Goal: Task Accomplishment & Management: Use online tool/utility

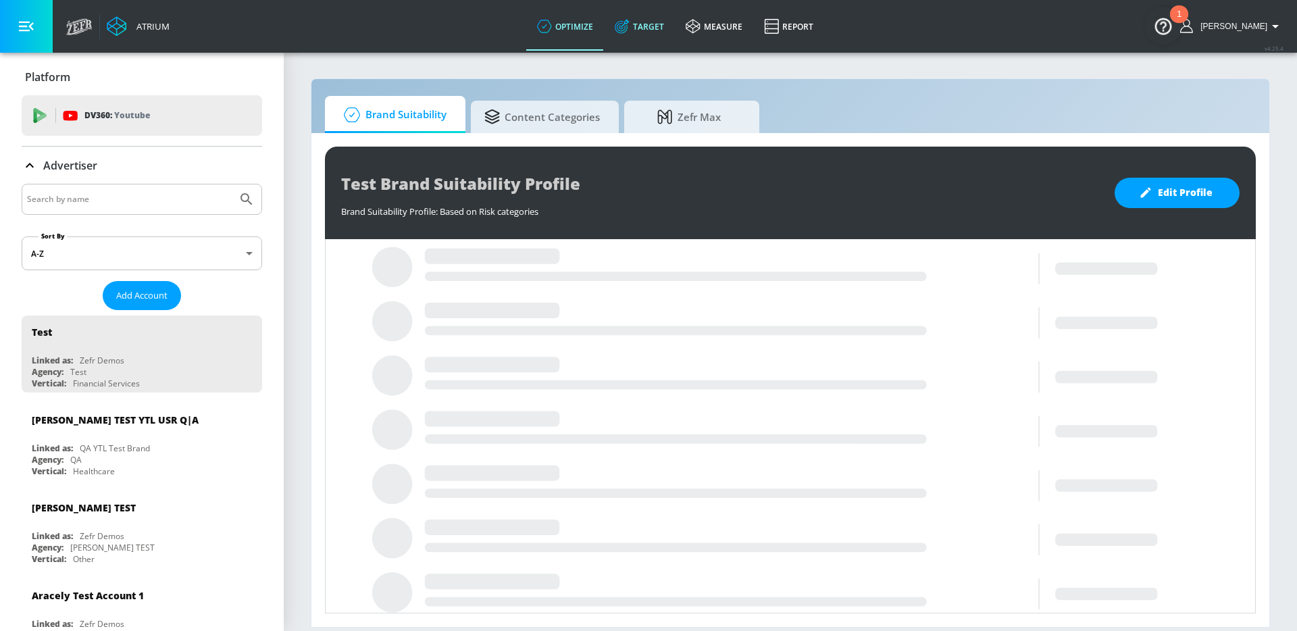
click at [644, 39] on link "Target" at bounding box center [639, 26] width 71 height 49
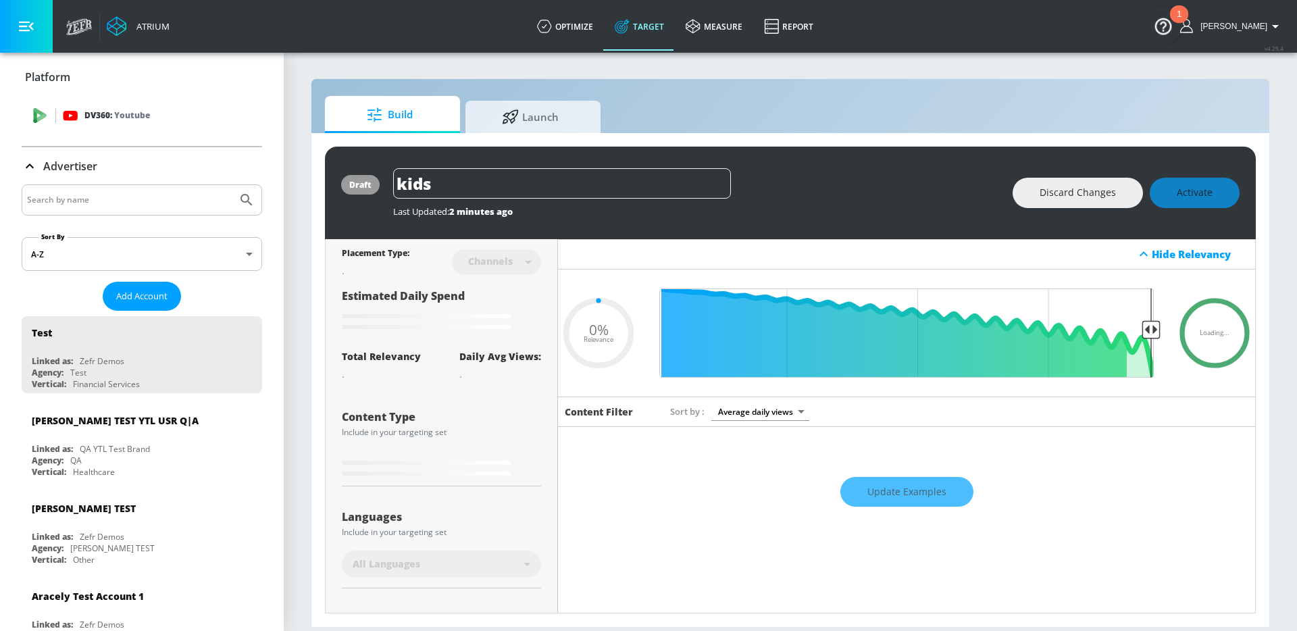
type input "0.05"
click at [182, 198] on input "Search by name" at bounding box center [129, 200] width 205 height 18
type input "paramount"
click at [232, 185] on button "Submit Search" at bounding box center [247, 200] width 30 height 30
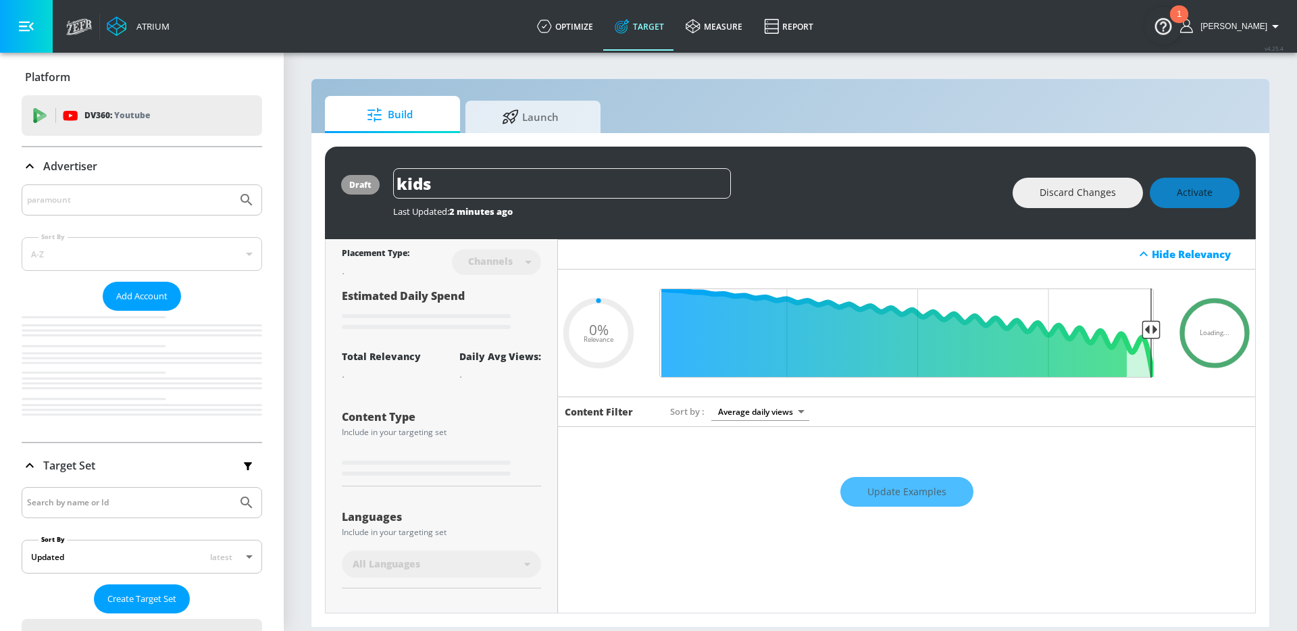
type input "0.05"
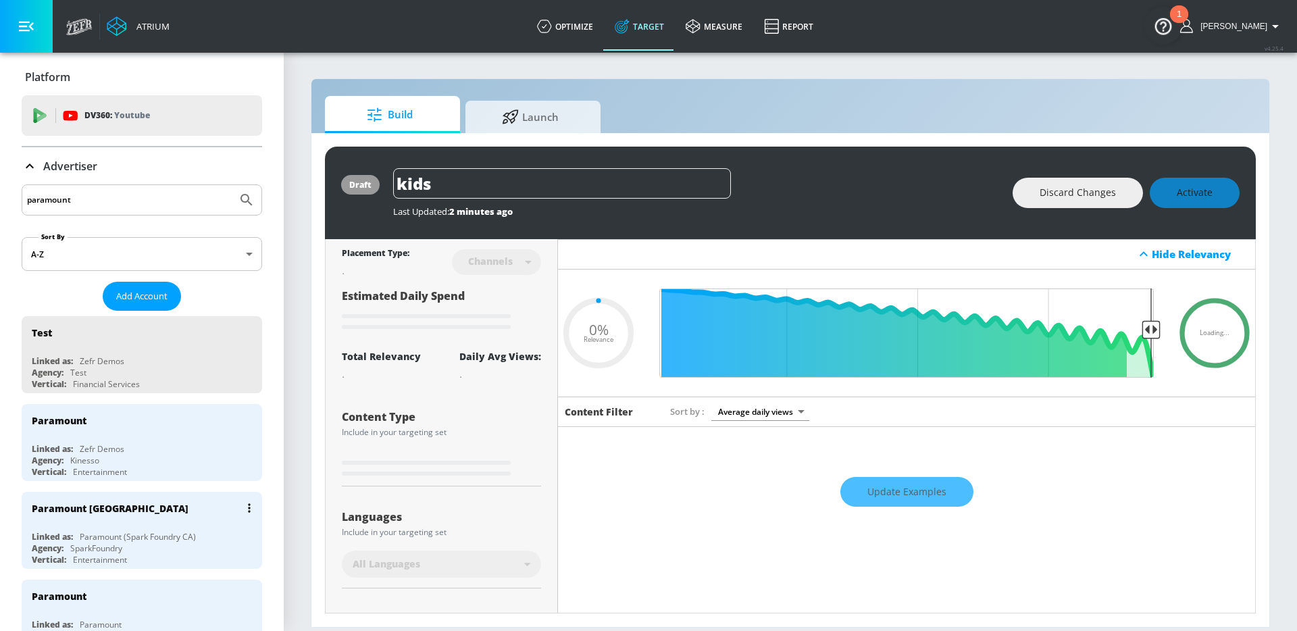
click at [173, 513] on div "Paramount [GEOGRAPHIC_DATA]" at bounding box center [145, 508] width 227 height 32
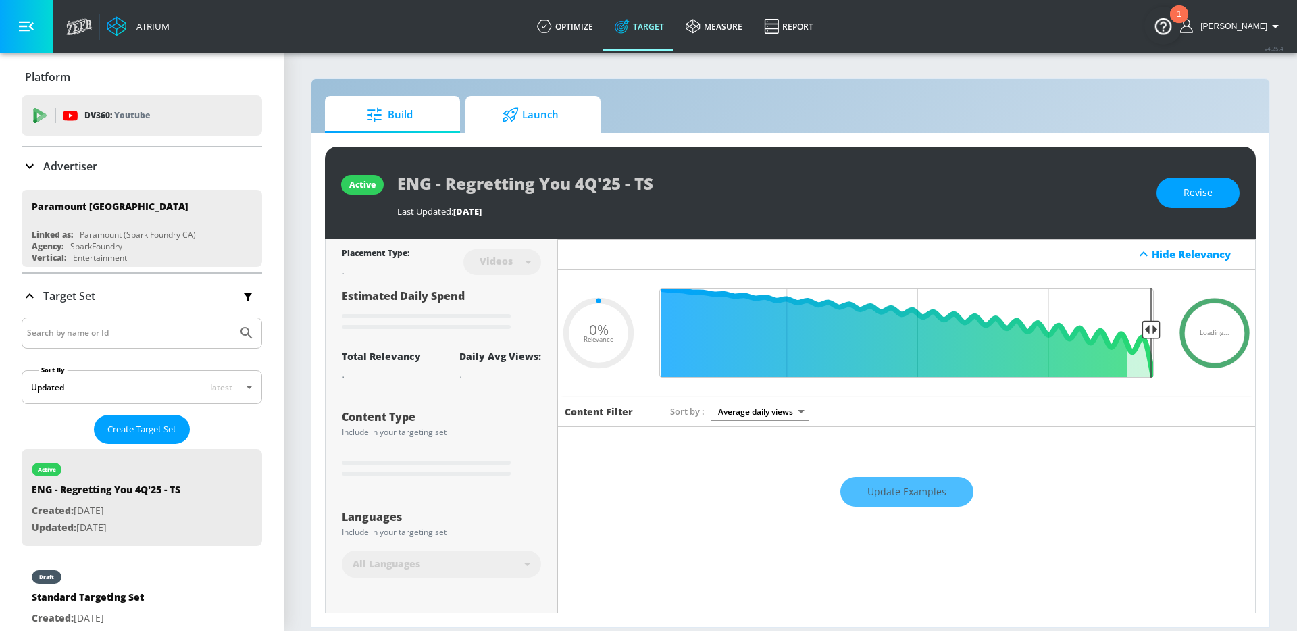
click at [516, 126] on span "Launch" at bounding box center [530, 115] width 103 height 32
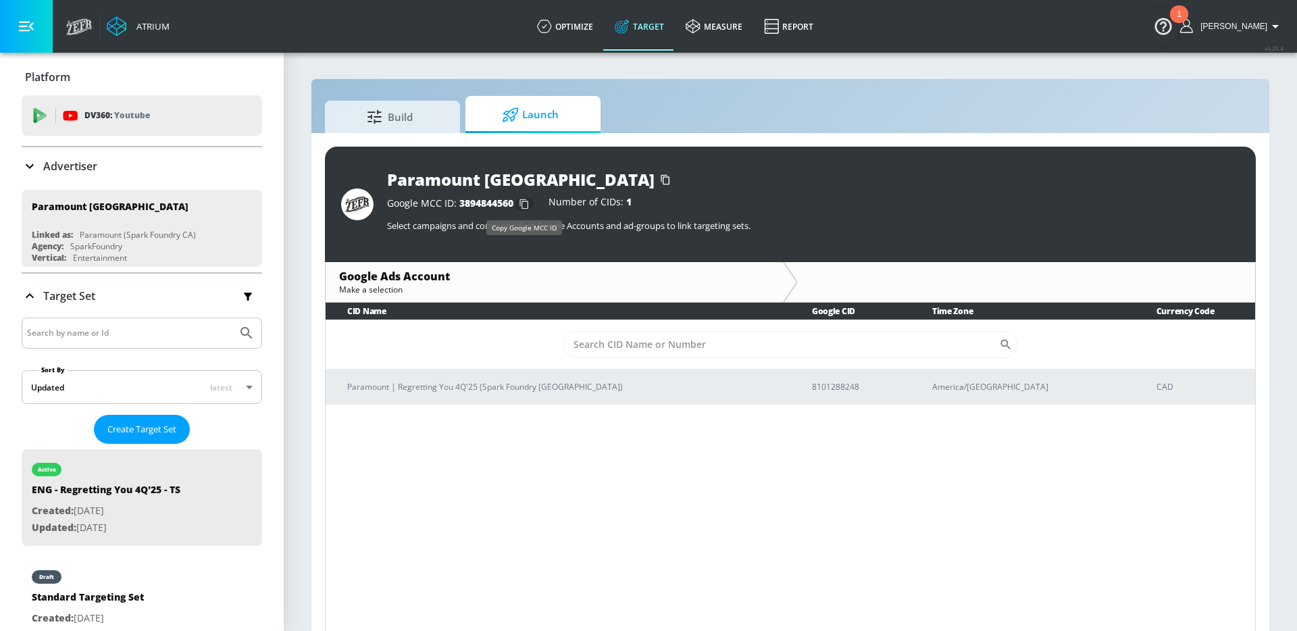
click at [527, 204] on icon "button" at bounding box center [523, 204] width 9 height 10
